Goal: Book appointment/travel/reservation

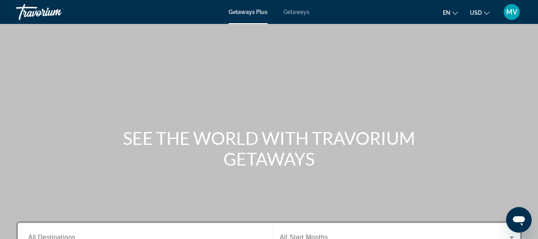
click at [299, 12] on span "Getaways" at bounding box center [297, 12] width 26 height 6
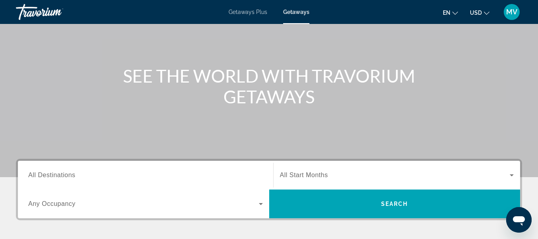
scroll to position [66, 0]
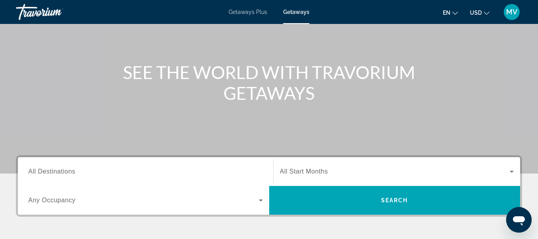
click at [249, 166] on div "Search widget" at bounding box center [145, 171] width 235 height 23
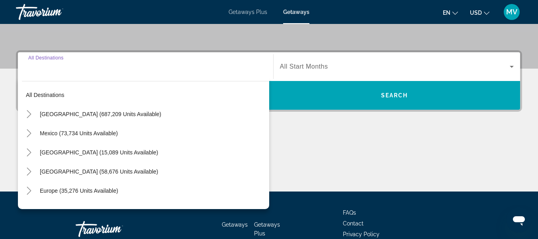
scroll to position [195, 0]
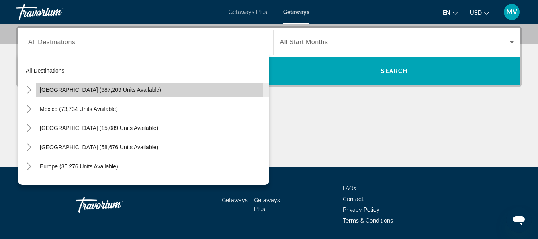
click at [80, 90] on span "[GEOGRAPHIC_DATA] (687,209 units available)" at bounding box center [101, 89] width 122 height 6
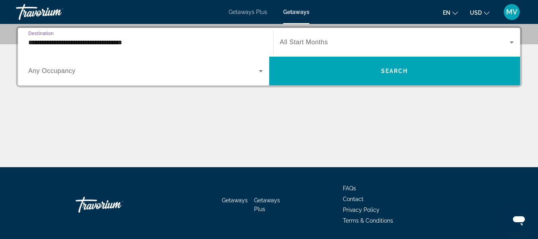
click at [98, 41] on input "**********" at bounding box center [145, 43] width 235 height 10
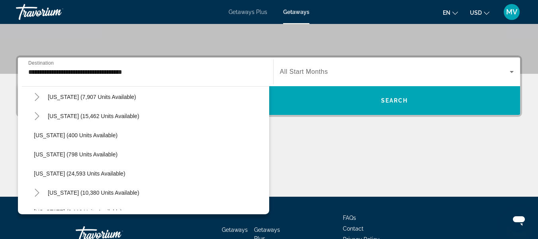
scroll to position [574, 0]
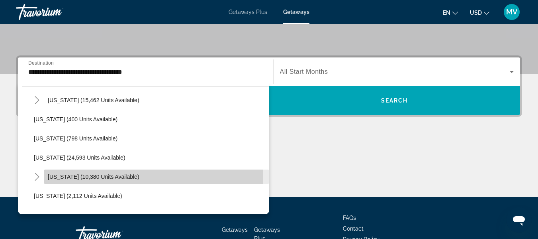
click at [117, 177] on span "[US_STATE] (10,380 units available)" at bounding box center [94, 176] width 92 height 6
type input "**********"
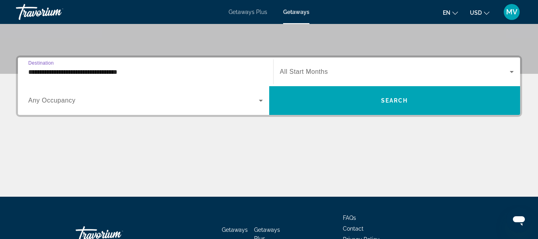
scroll to position [195, 0]
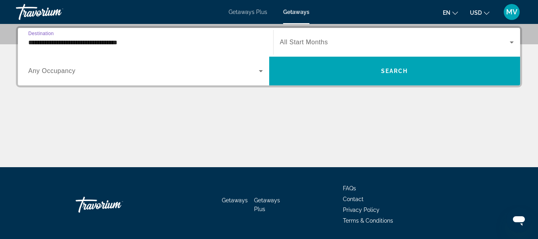
click at [513, 41] on icon "Search widget" at bounding box center [512, 42] width 10 height 10
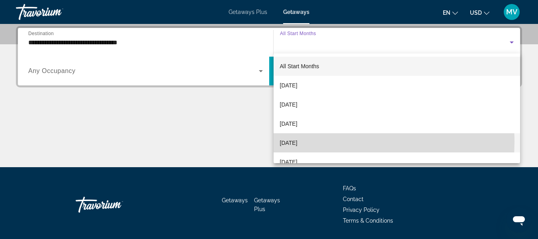
click at [298, 141] on span "[DATE]" at bounding box center [289, 143] width 18 height 10
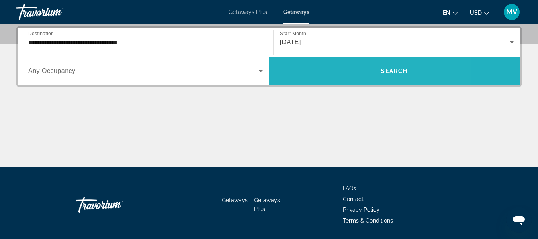
click at [398, 71] on span "Search" at bounding box center [394, 71] width 27 height 6
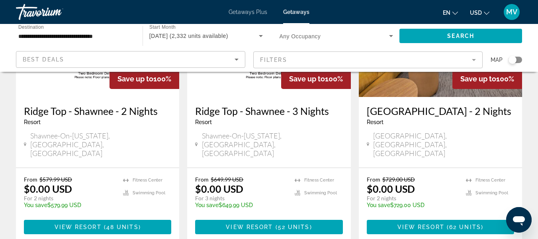
scroll to position [137, 0]
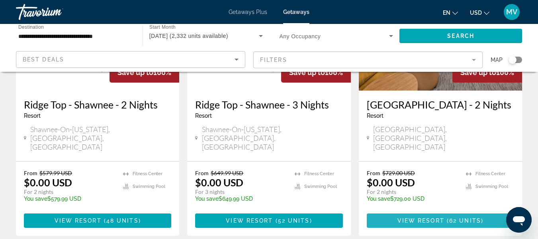
click at [435, 211] on span "Main content" at bounding box center [440, 220] width 147 height 19
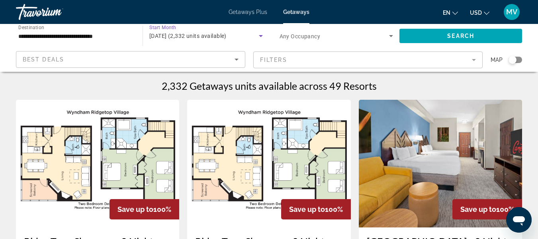
click at [260, 35] on icon "Search widget" at bounding box center [261, 36] width 4 height 2
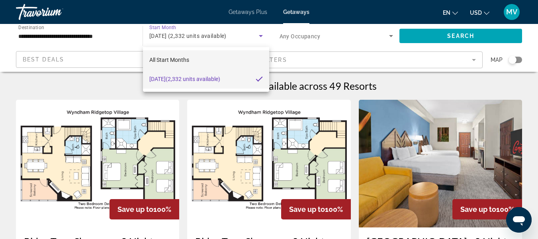
click at [239, 59] on mat-option "All Start Months" at bounding box center [206, 59] width 126 height 19
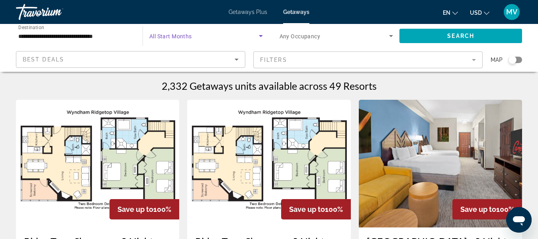
click at [263, 33] on icon "Search widget" at bounding box center [261, 36] width 10 height 10
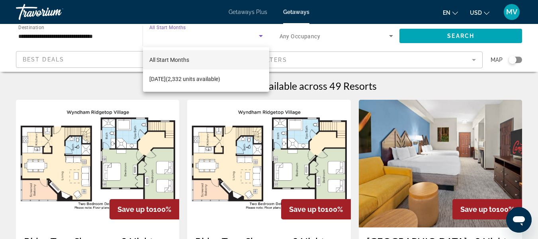
click at [219, 36] on div at bounding box center [269, 119] width 538 height 239
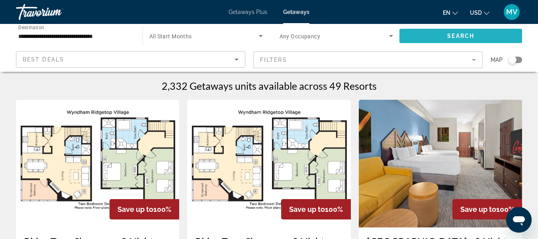
click at [451, 34] on span "Search" at bounding box center [460, 36] width 27 height 6
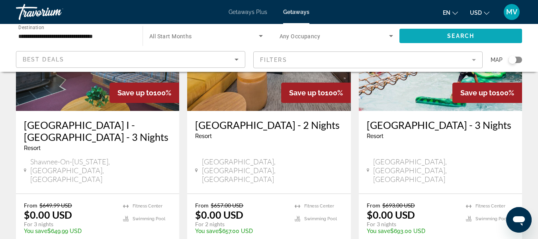
scroll to position [420, 0]
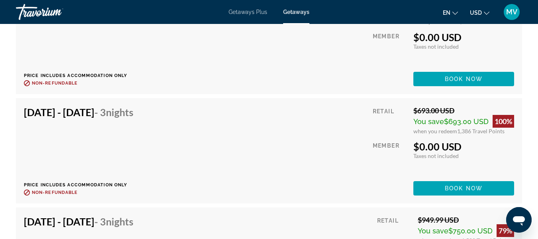
scroll to position [6990, 0]
